Goal: Information Seeking & Learning: Learn about a topic

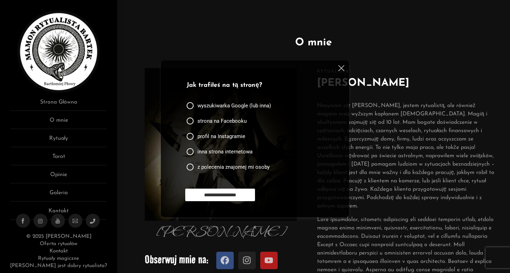
click at [342, 70] on img at bounding box center [342, 68] width 6 height 6
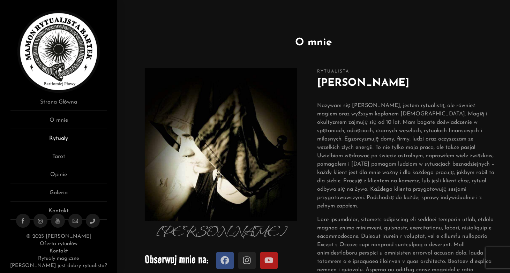
click at [62, 139] on link "Rytuały" at bounding box center [58, 140] width 96 height 13
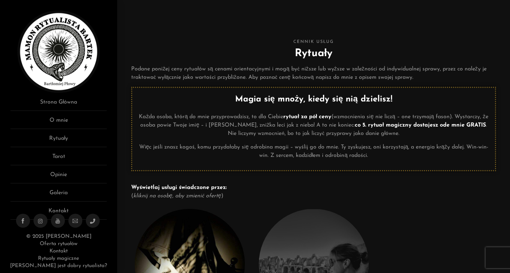
click at [172, 252] on img at bounding box center [190, 264] width 110 height 111
click at [181, 254] on img at bounding box center [190, 264] width 110 height 111
click at [413, 239] on div at bounding box center [437, 278] width 117 height 145
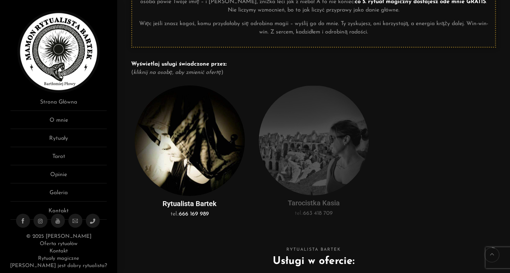
scroll to position [125, 0]
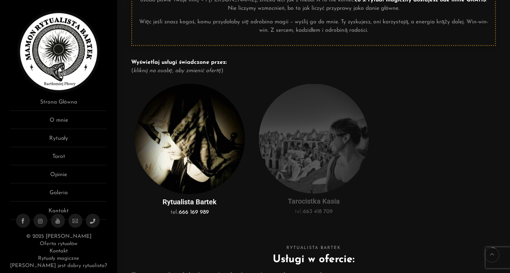
click at [194, 205] on h5 "Rytualista Bartek" at bounding box center [190, 202] width 110 height 9
click at [188, 200] on h5 "Rytualista Bartek" at bounding box center [190, 202] width 110 height 9
click at [200, 147] on img at bounding box center [190, 139] width 110 height 111
click at [177, 104] on img at bounding box center [190, 139] width 110 height 111
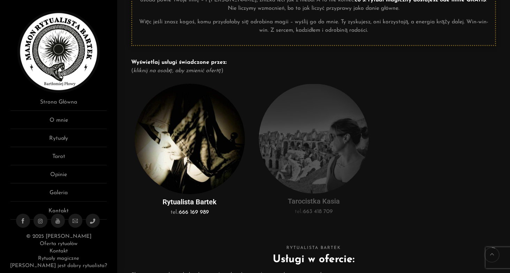
click at [177, 104] on img at bounding box center [190, 139] width 110 height 111
click at [171, 154] on img at bounding box center [190, 139] width 110 height 111
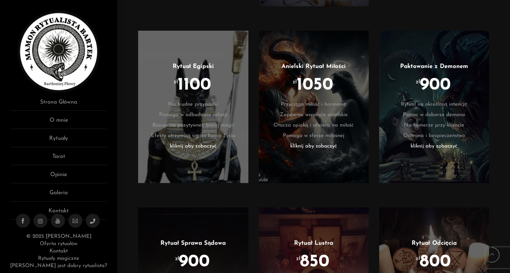
scroll to position [943, 0]
click at [438, 71] on h3 "Paktowanie z Demonem" at bounding box center [434, 66] width 89 height 9
